Goal: Transaction & Acquisition: Purchase product/service

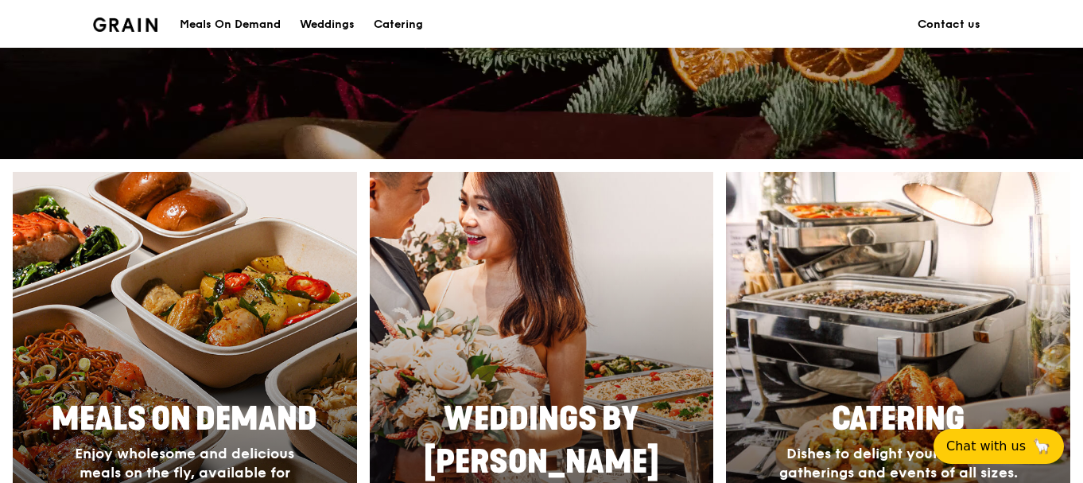
scroll to position [636, 0]
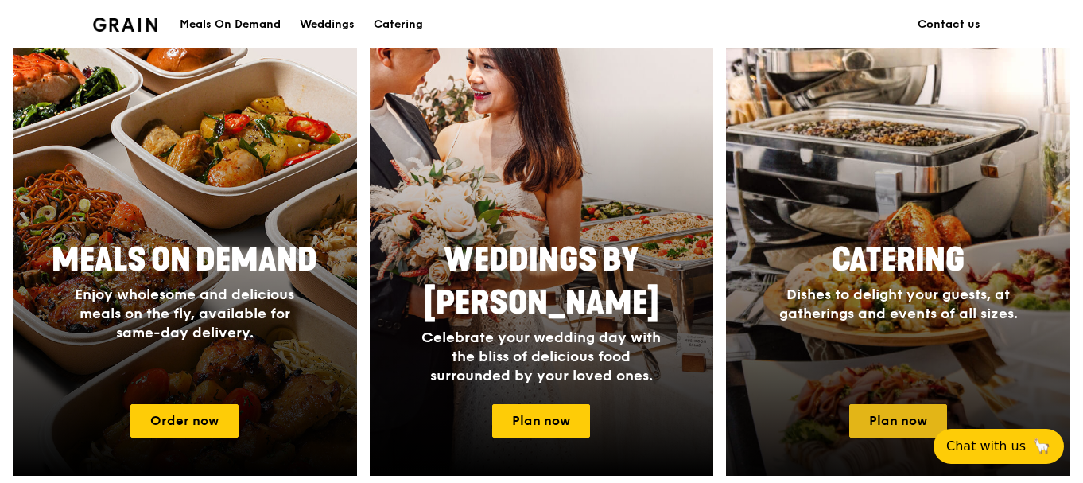
click at [888, 422] on link "Plan now" at bounding box center [898, 420] width 98 height 33
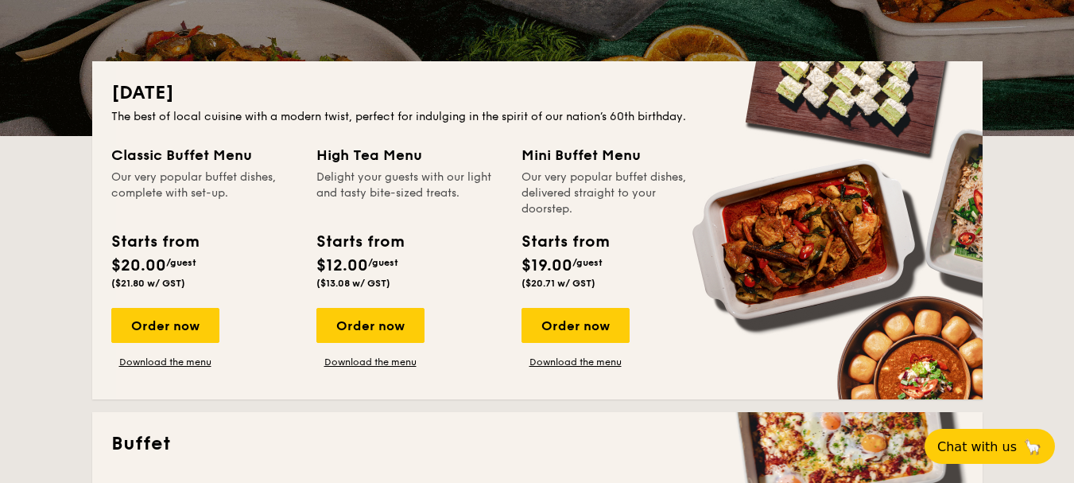
scroll to position [318, 0]
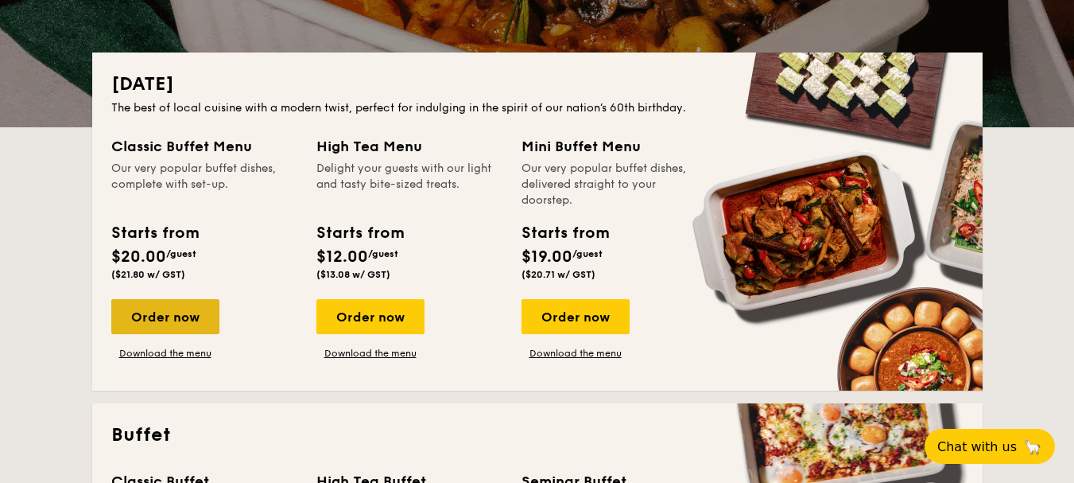
click at [159, 327] on div "Order now" at bounding box center [165, 316] width 108 height 35
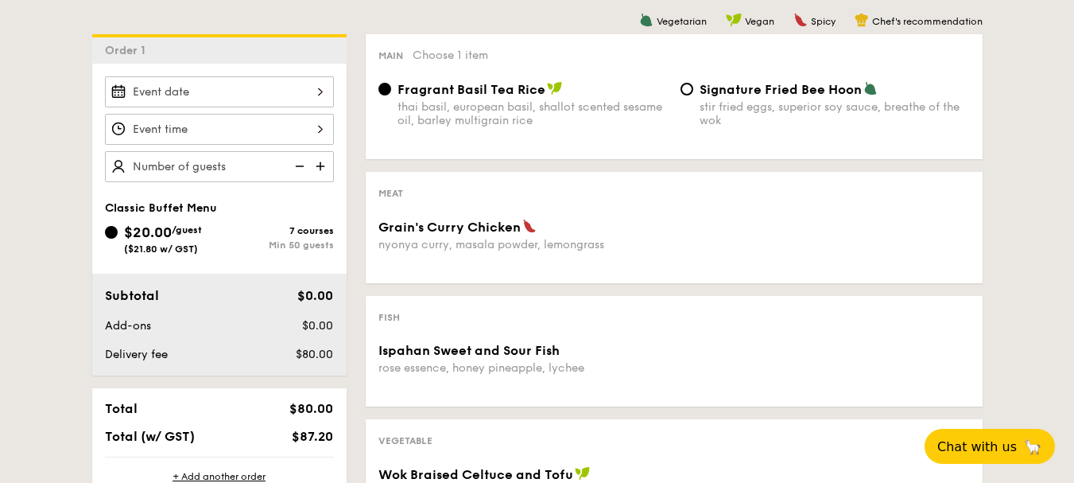
scroll to position [318, 0]
